Goal: Task Accomplishment & Management: Complete application form

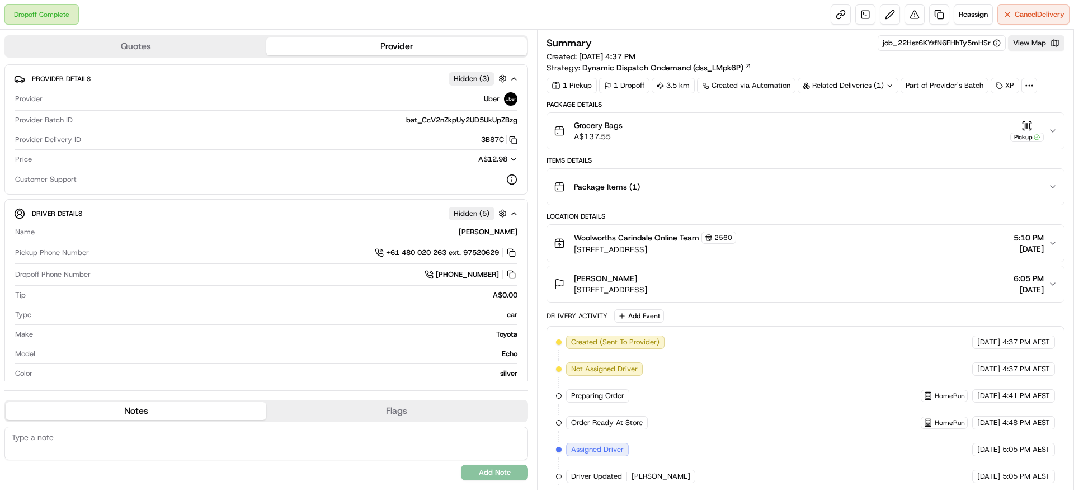
click at [716, 127] on icon "button" at bounding box center [1052, 130] width 9 height 9
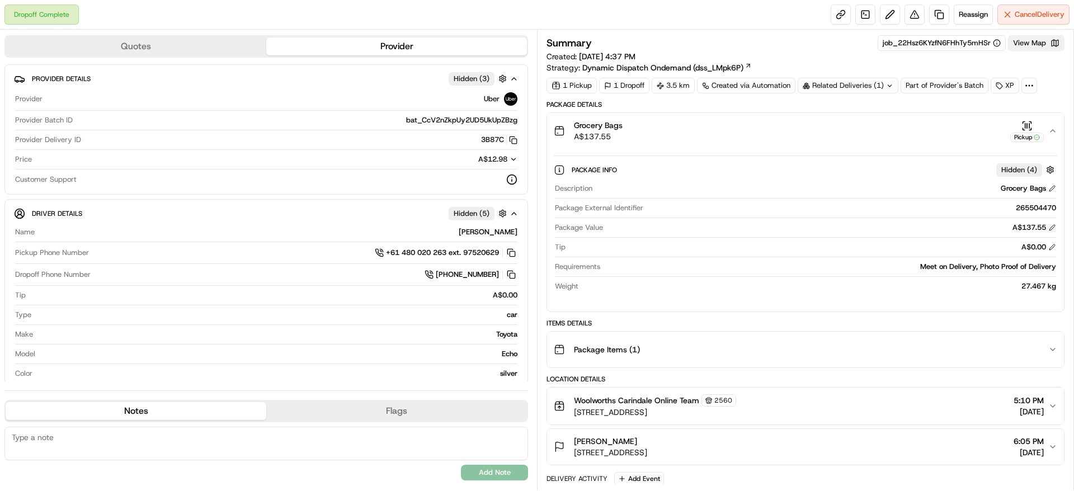
click at [716, 48] on button "View Map" at bounding box center [1036, 43] width 57 height 16
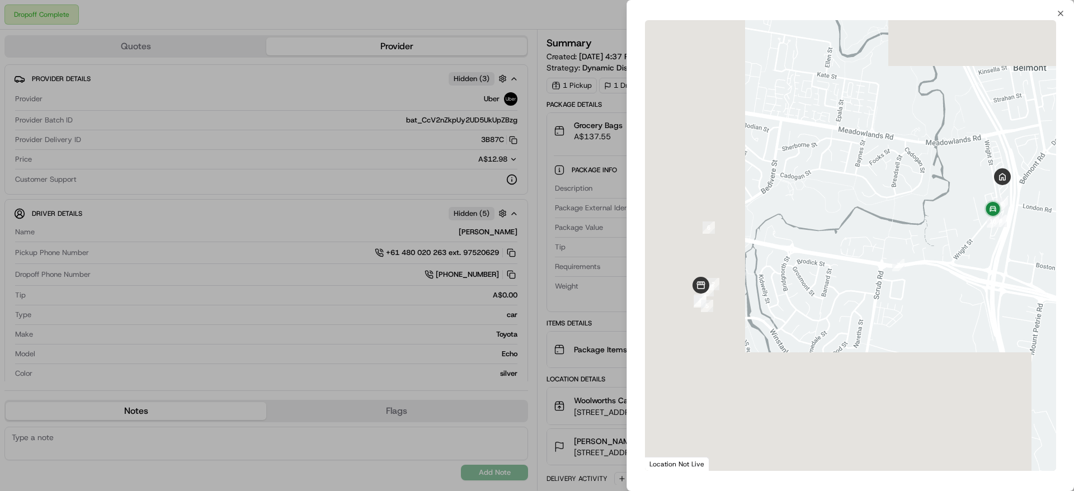
click at [408, 130] on div at bounding box center [537, 245] width 1074 height 491
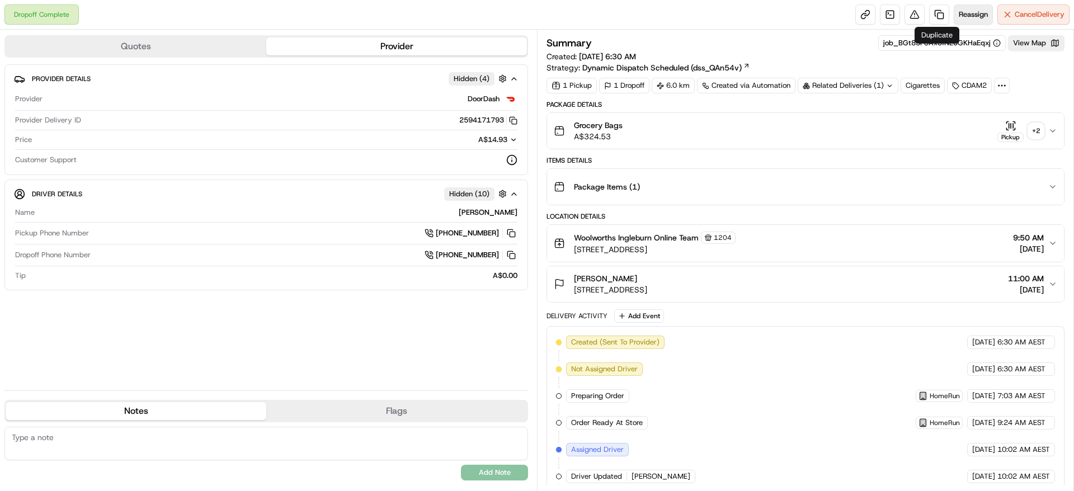
click at [977, 10] on span "Reassign" at bounding box center [973, 15] width 29 height 10
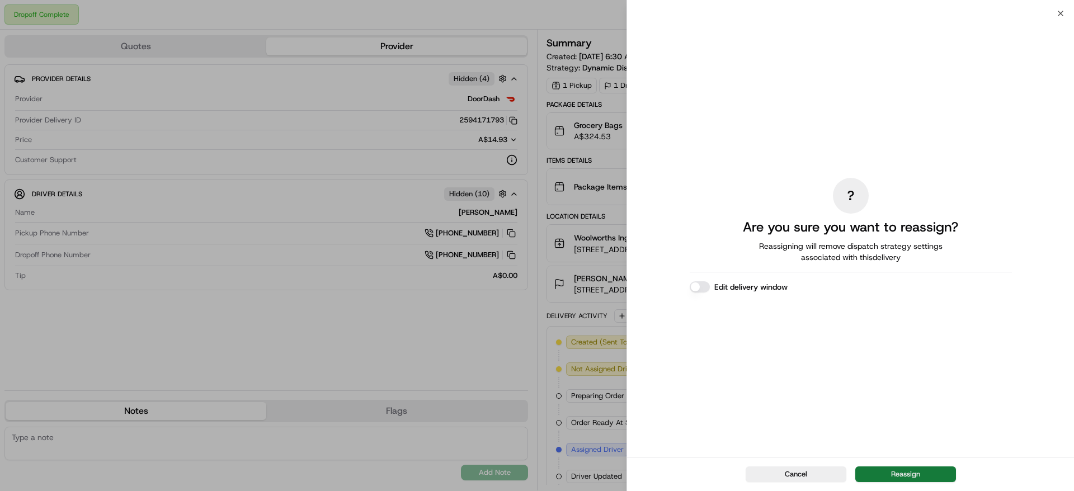
click at [891, 481] on button "Reassign" at bounding box center [905, 475] width 101 height 16
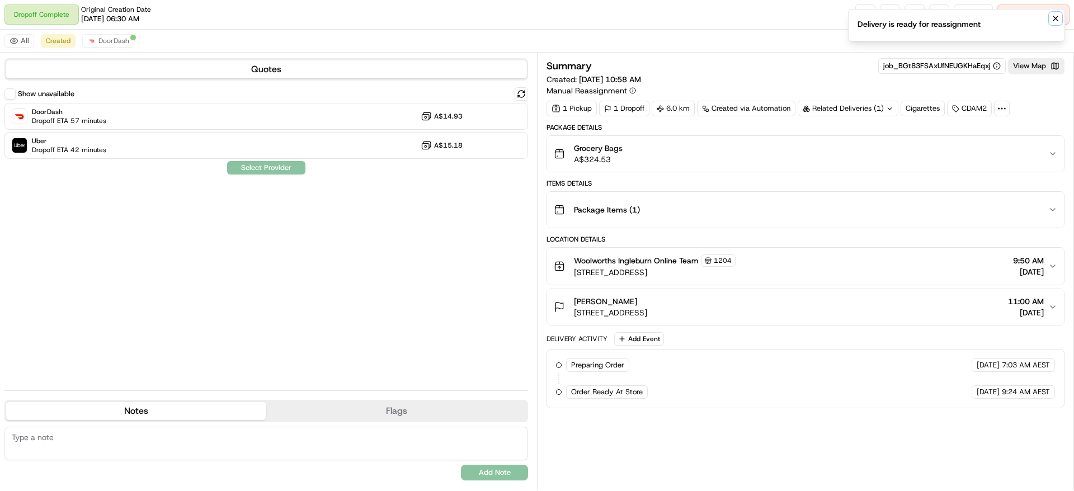
click at [1051, 15] on icon "Notifications (F8)" at bounding box center [1055, 18] width 9 height 9
click at [1051, 15] on span "Cancel Delivery" at bounding box center [1040, 15] width 50 height 10
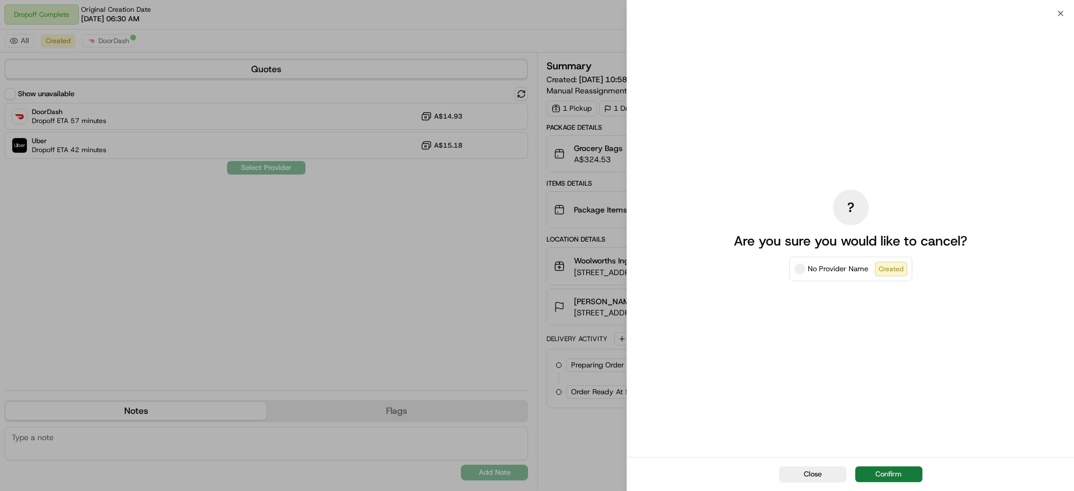
click at [892, 471] on button "Confirm" at bounding box center [888, 475] width 67 height 16
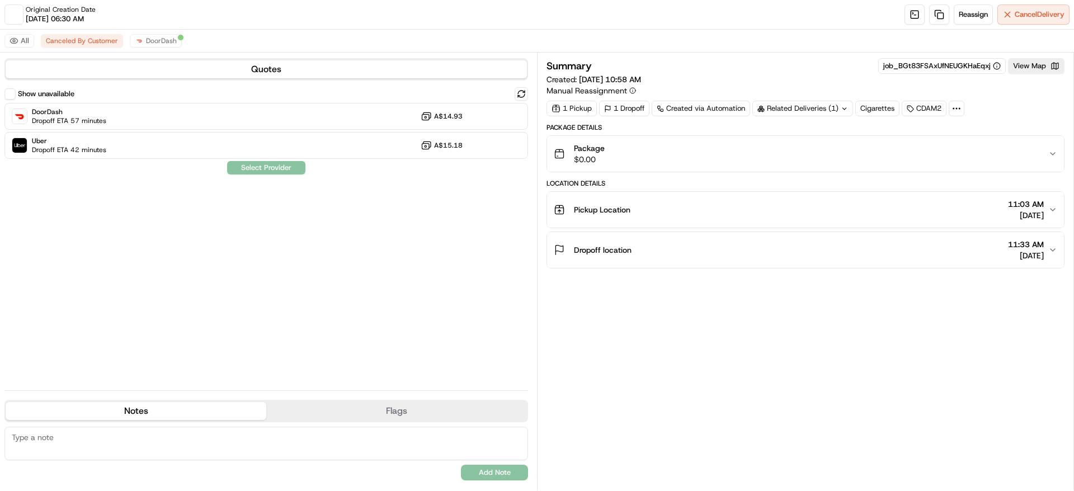
click at [519, 92] on button at bounding box center [521, 93] width 13 height 13
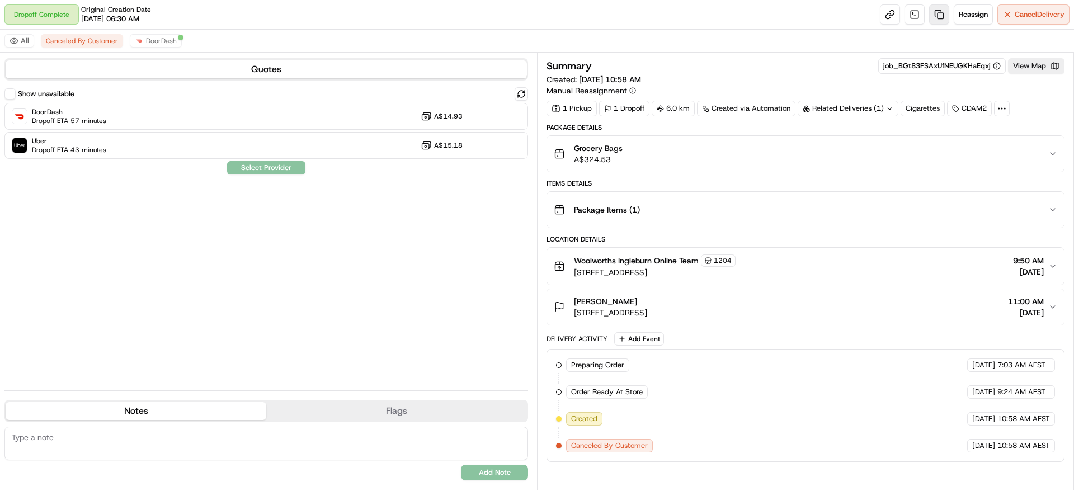
click at [946, 18] on link at bounding box center [939, 14] width 20 height 20
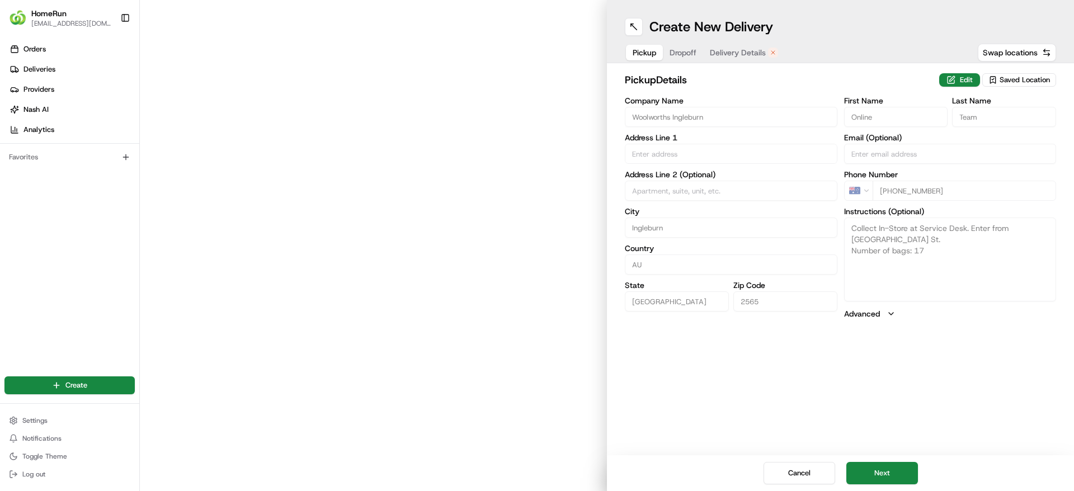
type input "Ingleburn Town Centre, Cnr Nardoo & Norfolk Street"
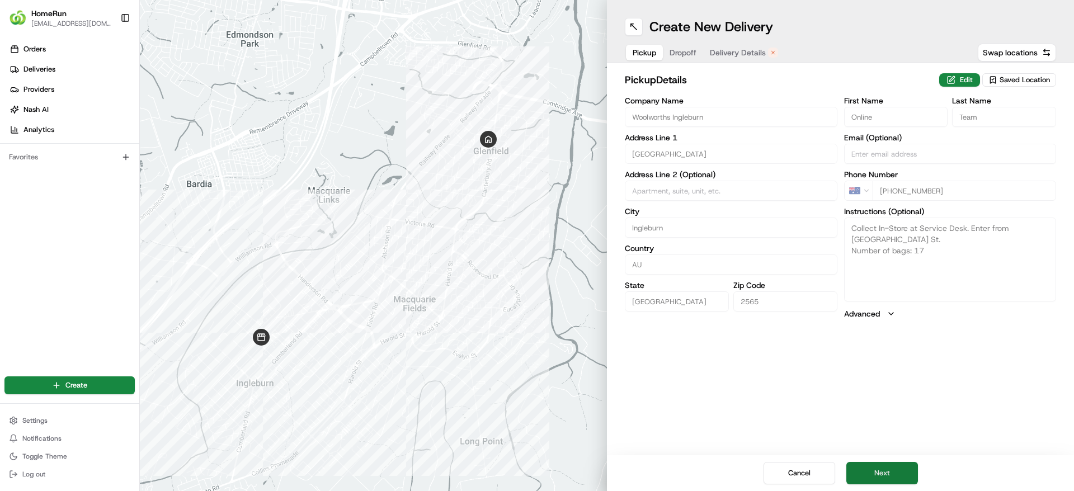
click at [869, 465] on button "Next" at bounding box center [883, 473] width 72 height 22
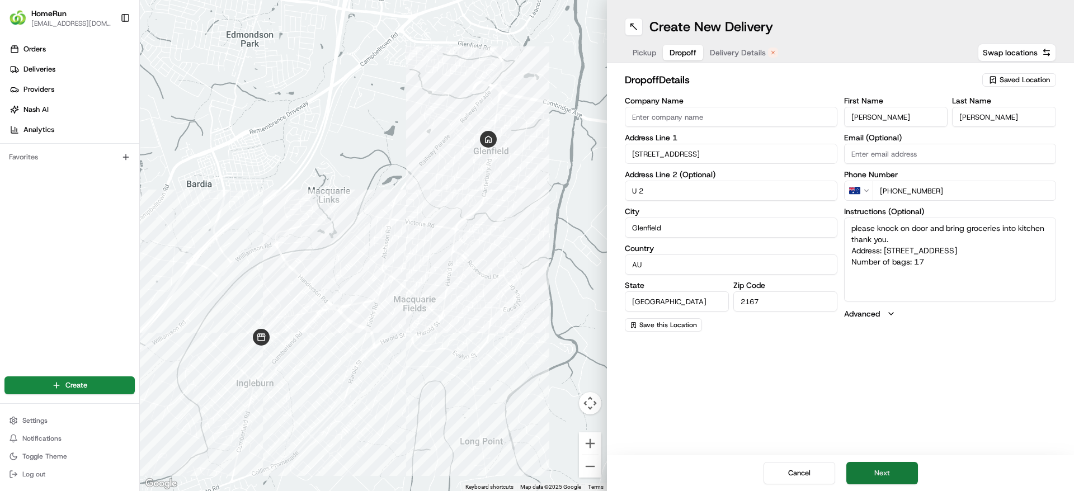
click at [869, 469] on button "Next" at bounding box center [883, 473] width 72 height 22
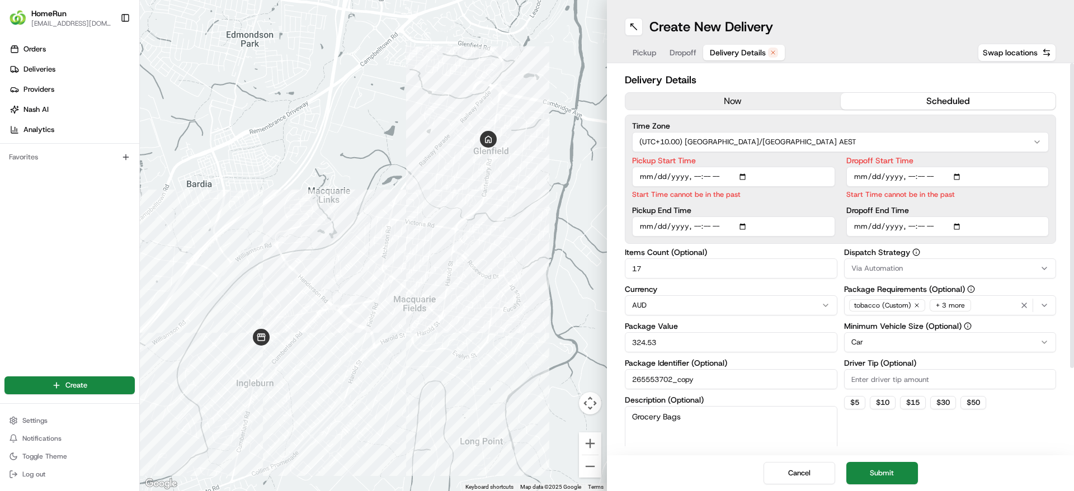
click at [777, 113] on div "Delivery Details now scheduled Time Zone (UTC+10.00) Australia/Sydney AEST Pick…" at bounding box center [840, 313] width 431 height 482
click at [777, 111] on div "Delivery Details now scheduled Time Zone (UTC+10.00) Australia/Sydney AEST Pick…" at bounding box center [840, 313] width 431 height 482
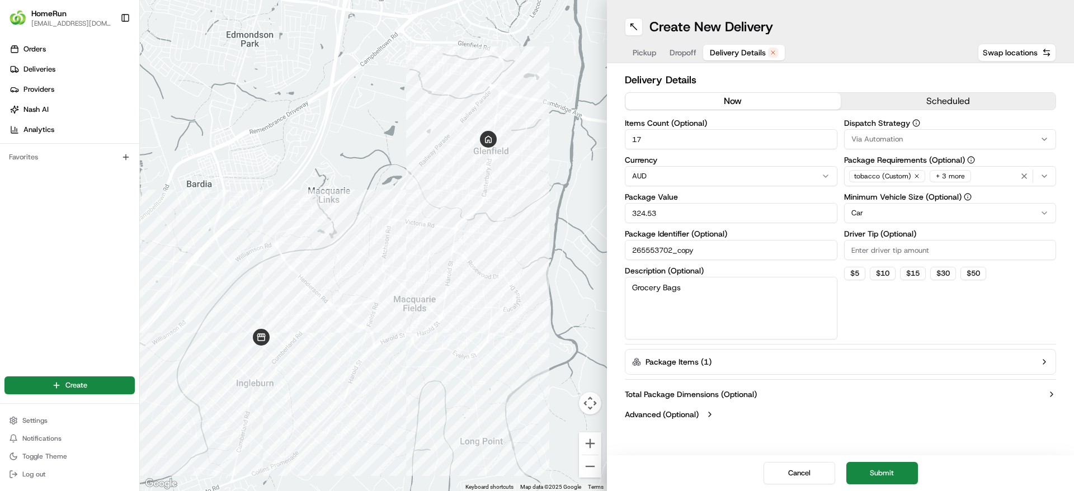
click at [782, 97] on button "now" at bounding box center [733, 101] width 215 height 17
click at [876, 474] on button "Submit" at bounding box center [883, 473] width 72 height 22
click at [876, 474] on div "Cancel Submit" at bounding box center [840, 473] width 467 height 36
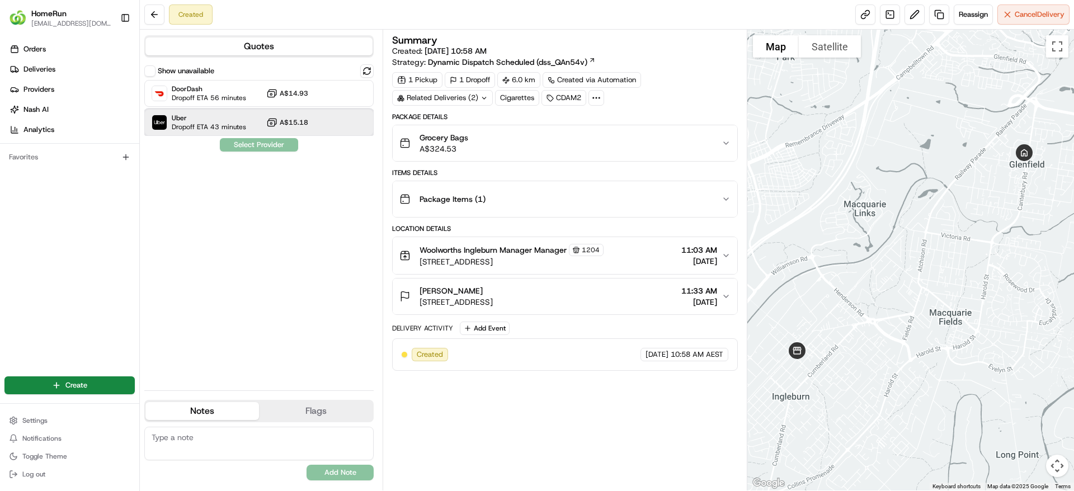
click at [215, 125] on span "Dropoff ETA 43 minutes" at bounding box center [209, 127] width 74 height 9
click at [266, 148] on button "Assign Provider" at bounding box center [258, 144] width 79 height 13
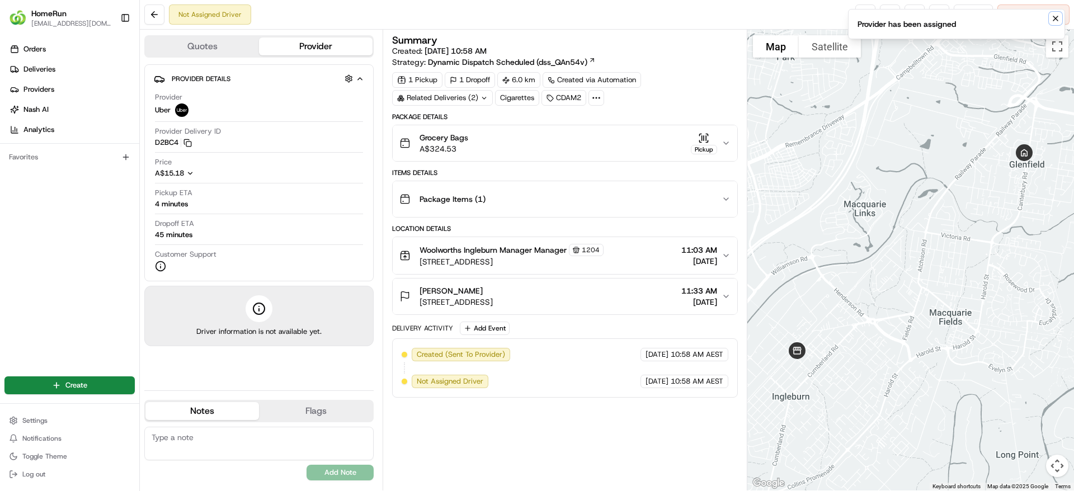
click at [1051, 20] on icon "Notifications (F8)" at bounding box center [1055, 18] width 9 height 9
click at [862, 13] on link at bounding box center [865, 14] width 20 height 20
